Goal: Navigation & Orientation: Find specific page/section

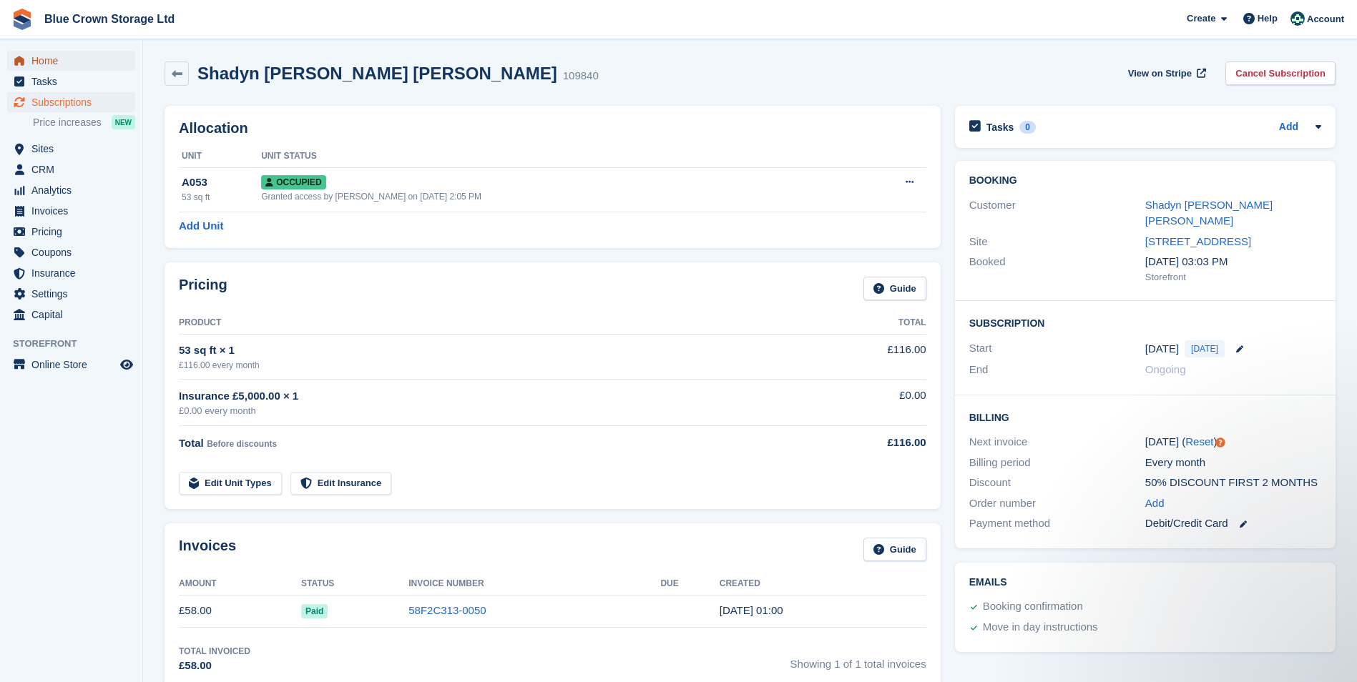
click at [69, 59] on span "Home" at bounding box center [74, 61] width 86 height 20
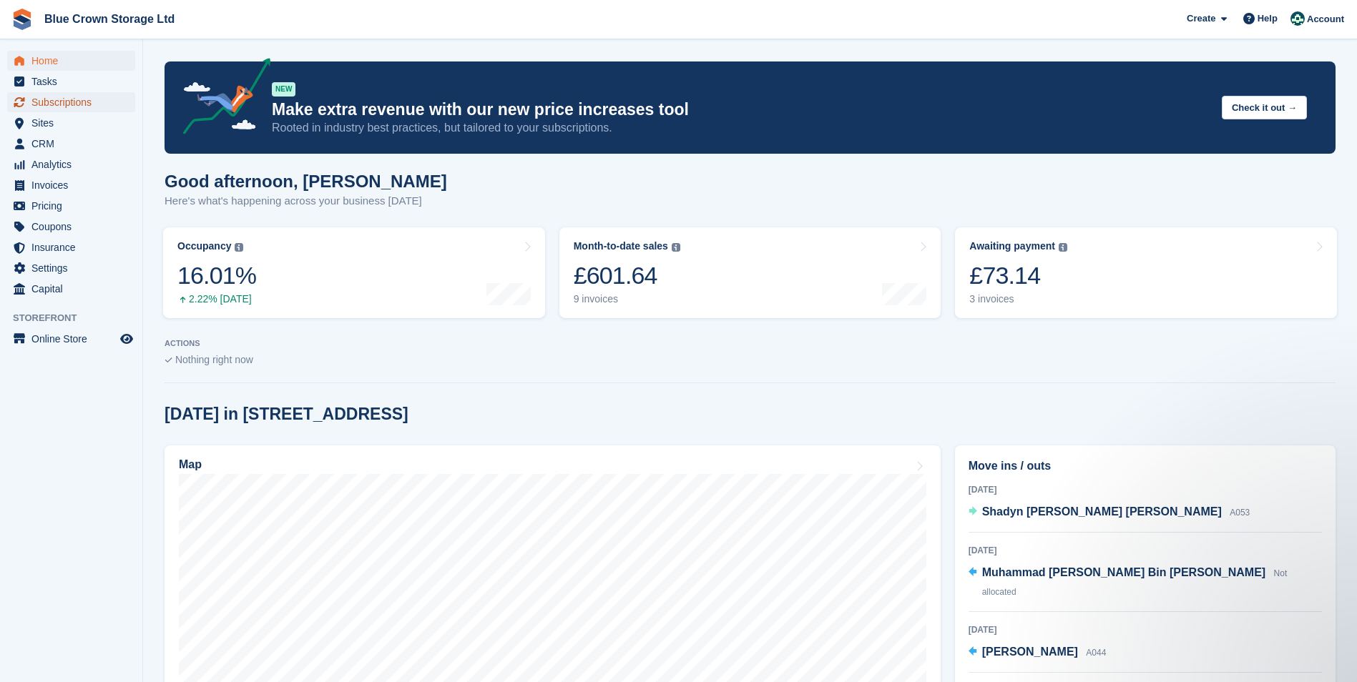
click at [95, 104] on span "Subscriptions" at bounding box center [74, 102] width 86 height 20
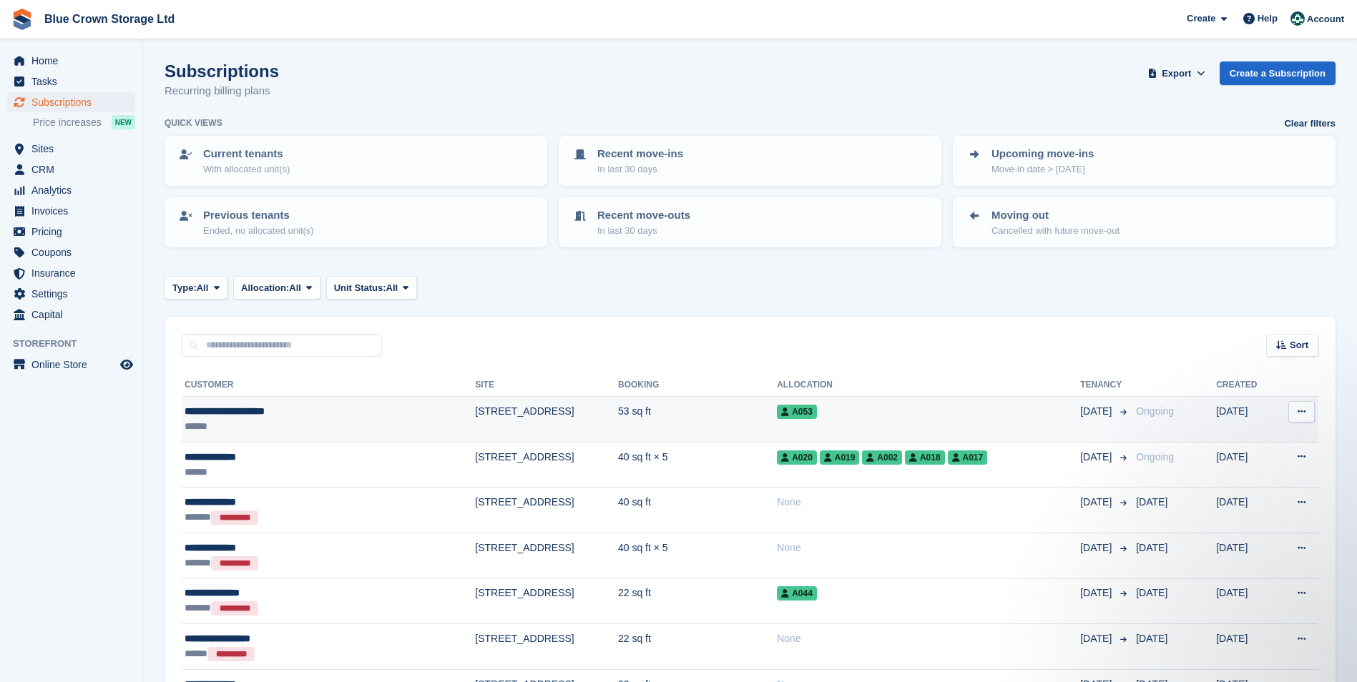
click at [278, 415] on div "**********" at bounding box center [285, 411] width 201 height 15
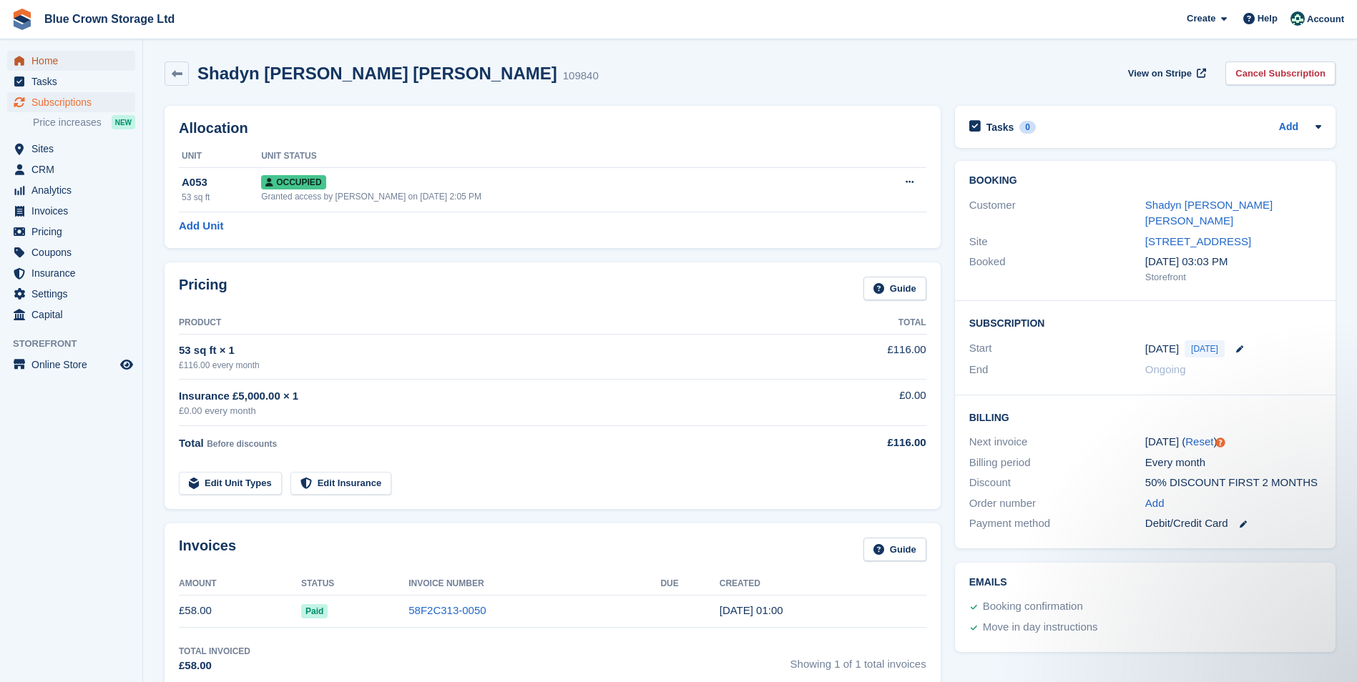
click at [54, 54] on span "Home" at bounding box center [74, 61] width 86 height 20
